Goal: Information Seeking & Learning: Learn about a topic

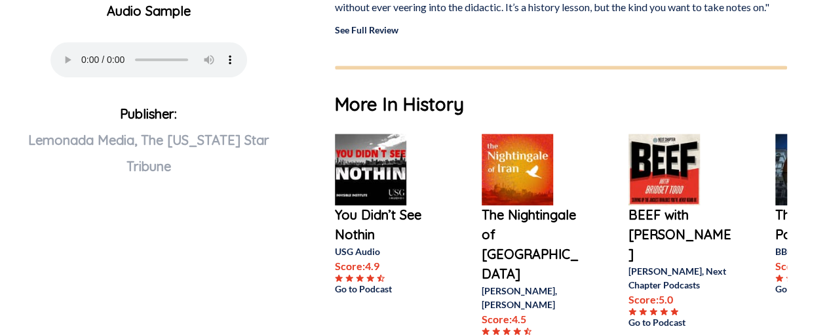
scroll to position [590, 0]
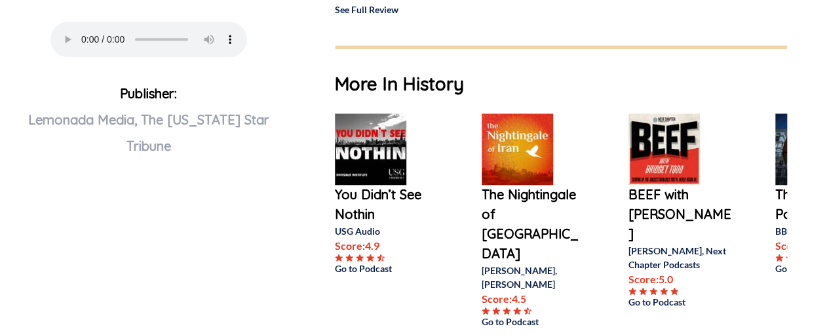
click at [365, 162] on img at bounding box center [370, 148] width 71 height 71
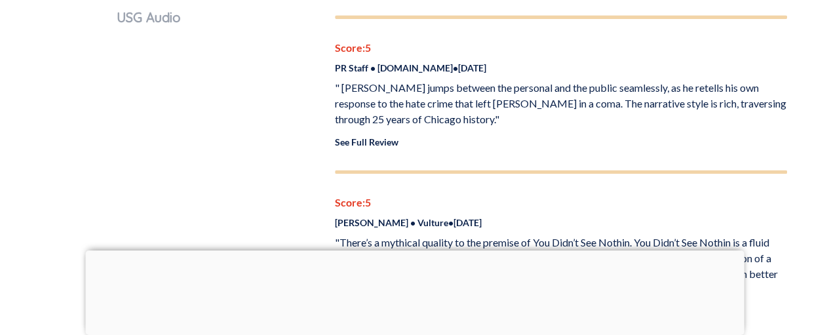
scroll to position [787, 0]
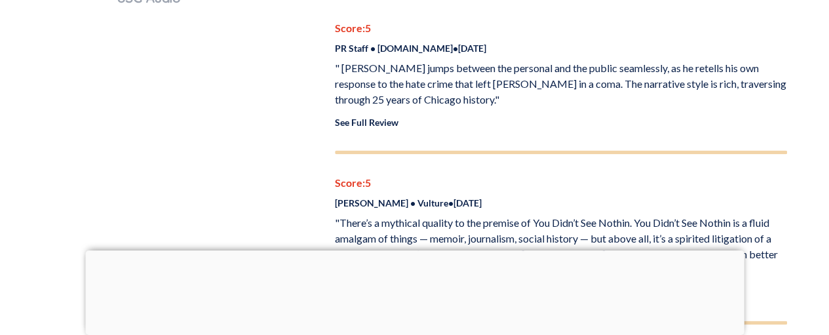
click at [413, 250] on div at bounding box center [414, 250] width 659 height 0
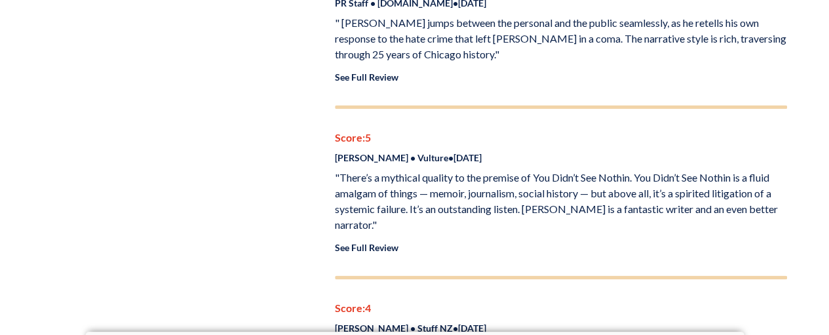
scroll to position [852, 0]
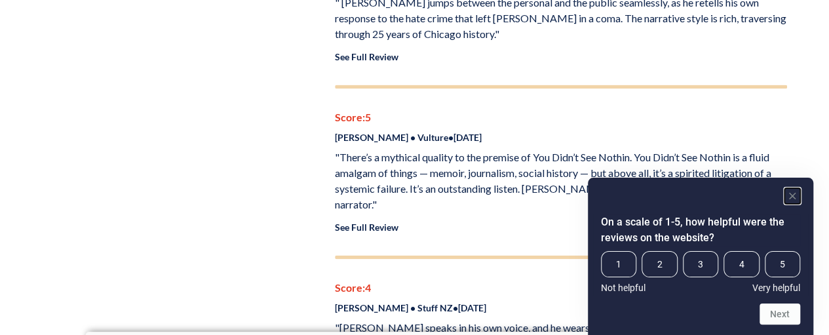
click at [790, 195] on rect "Hide survey" at bounding box center [793, 196] width 16 height 16
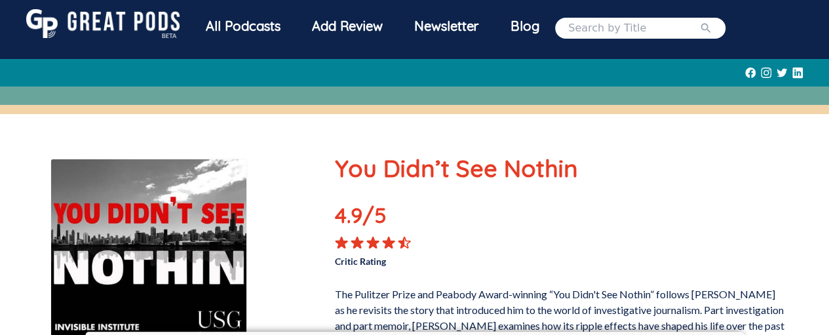
scroll to position [0, 0]
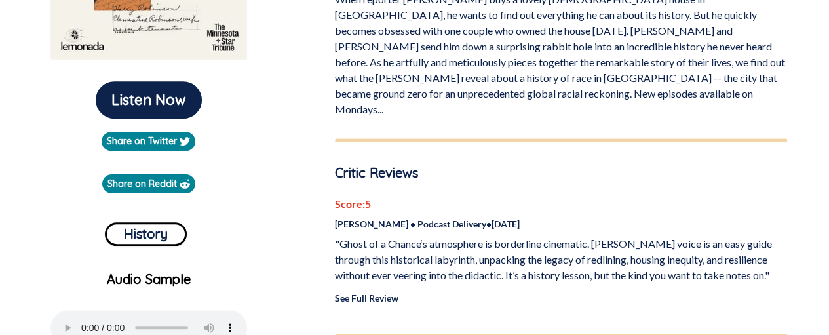
scroll to position [262, 0]
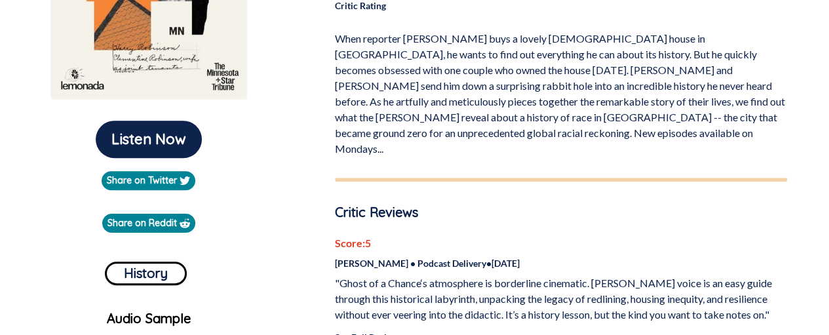
click at [384, 332] on link "See Full Review" at bounding box center [367, 337] width 64 height 11
